Goal: Check status

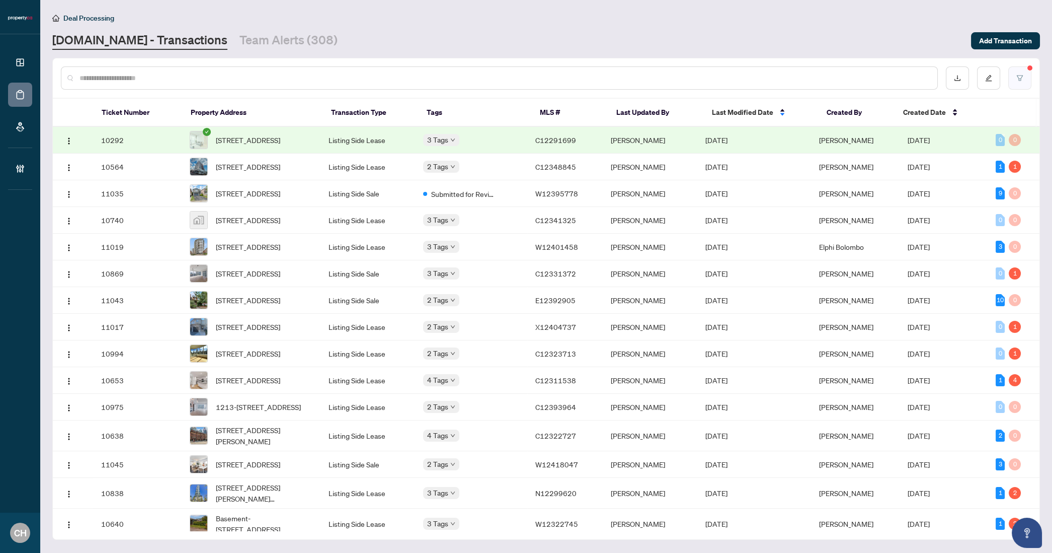
click at [1013, 66] on button "button" at bounding box center [1020, 77] width 23 height 23
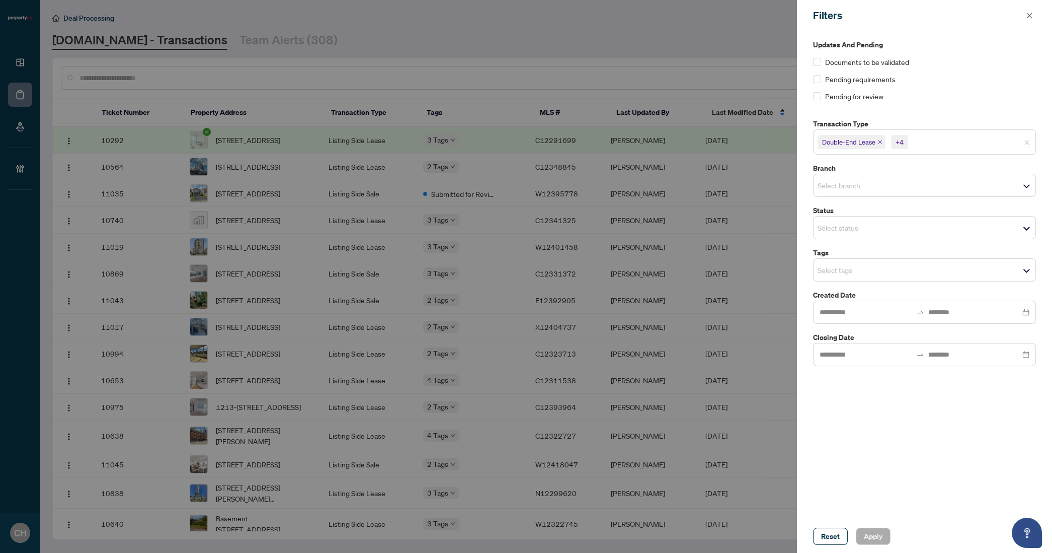
click at [968, 229] on span "Select status" at bounding box center [925, 227] width 222 height 14
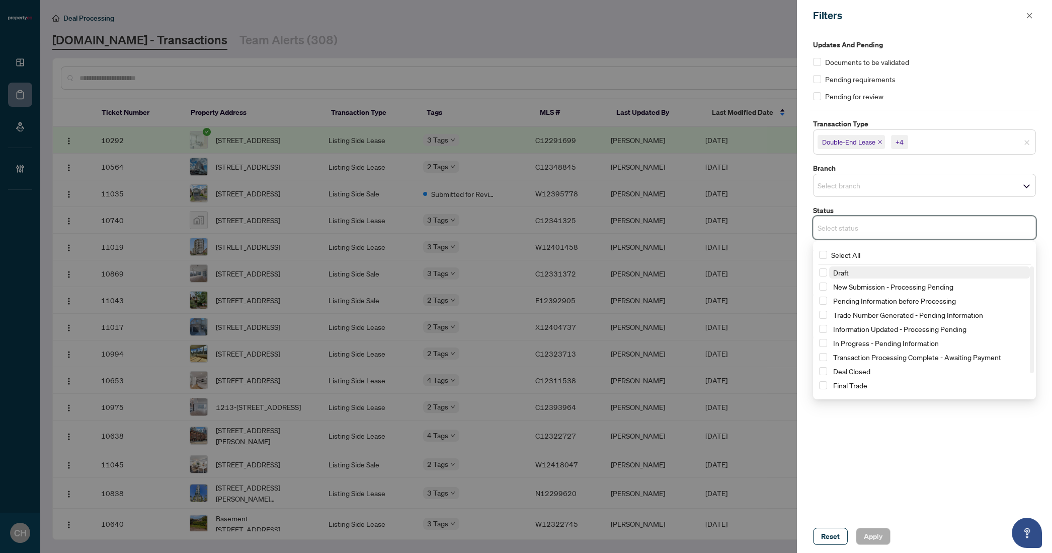
click at [837, 275] on span "Draft" at bounding box center [841, 272] width 16 height 9
click at [839, 288] on span "New Submission - Processing Pending" at bounding box center [893, 288] width 120 height 9
click at [867, 532] on span "Apply" at bounding box center [873, 536] width 19 height 16
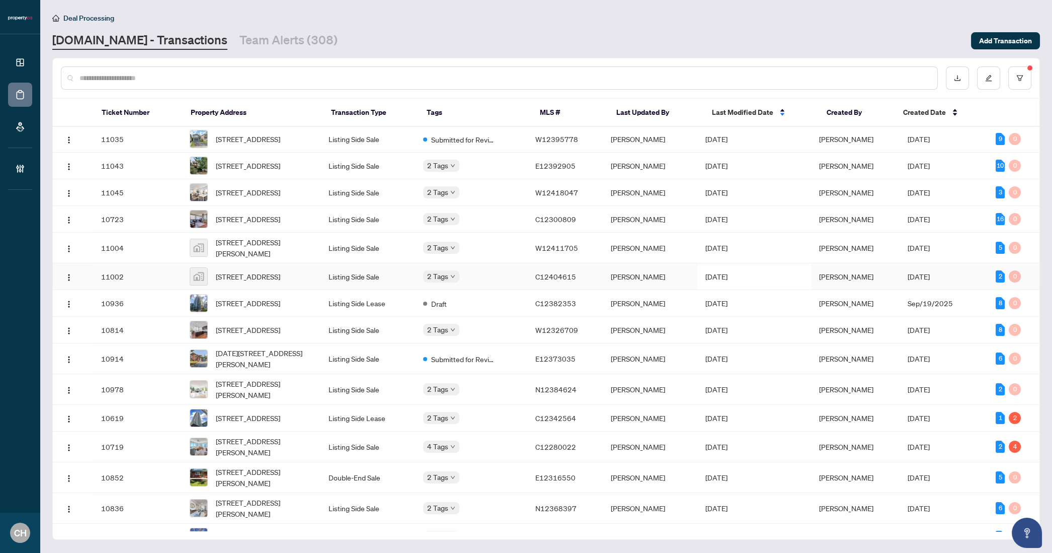
scroll to position [2, 0]
click at [656, 201] on td "[PERSON_NAME]" at bounding box center [650, 192] width 95 height 27
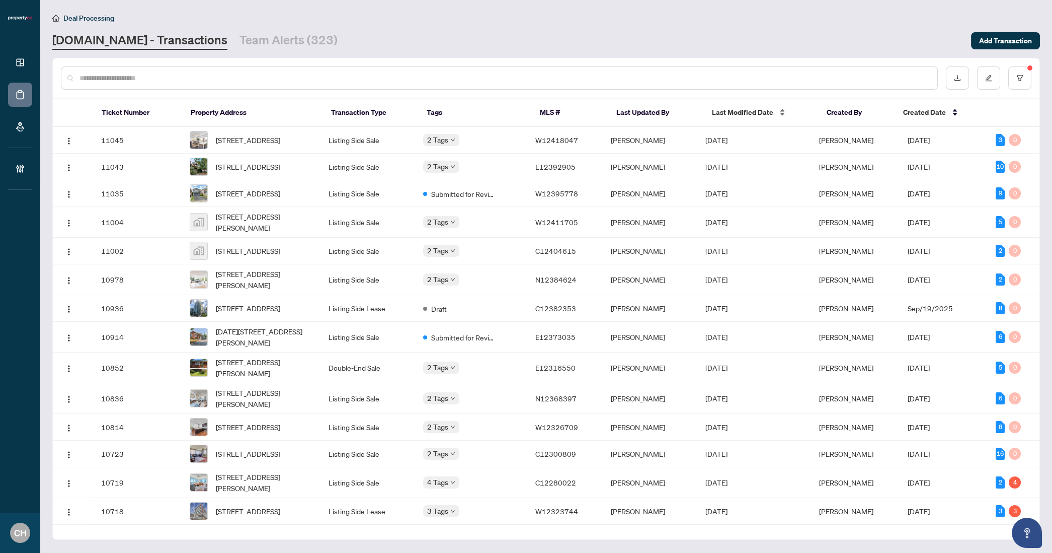
click at [742, 117] on div "Last Modified Date" at bounding box center [761, 112] width 99 height 11
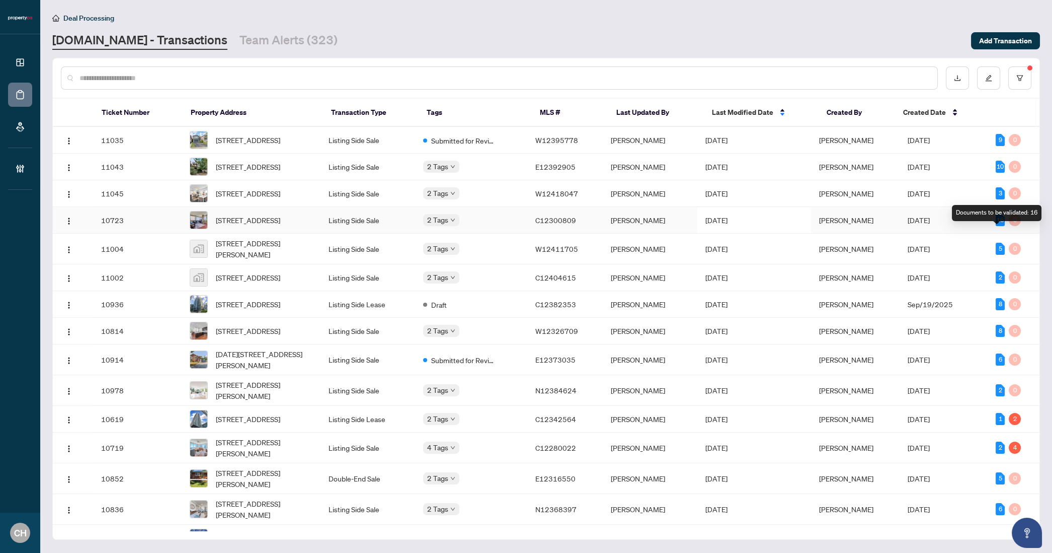
click at [999, 226] on div "16" at bounding box center [1000, 220] width 9 height 12
